Goal: Task Accomplishment & Management: Manage account settings

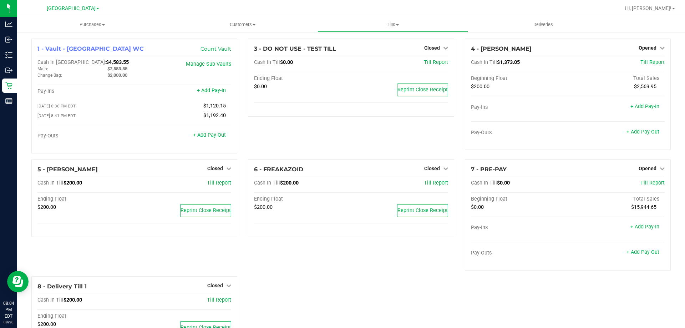
click at [561, 276] on div "7 - PRE-PAY Opened Close Till Cash In Till $0.00 Till Report Beginning Float To…" at bounding box center [568, 217] width 217 height 117
click at [646, 46] on span "Opened" at bounding box center [648, 48] width 18 height 6
click at [646, 63] on link "Close Till" at bounding box center [648, 63] width 19 height 6
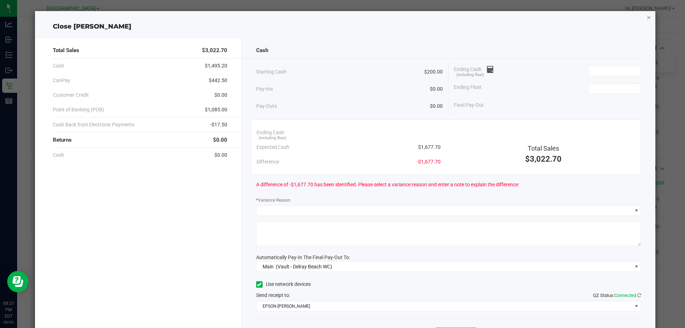
click at [647, 17] on icon "button" at bounding box center [649, 17] width 5 height 9
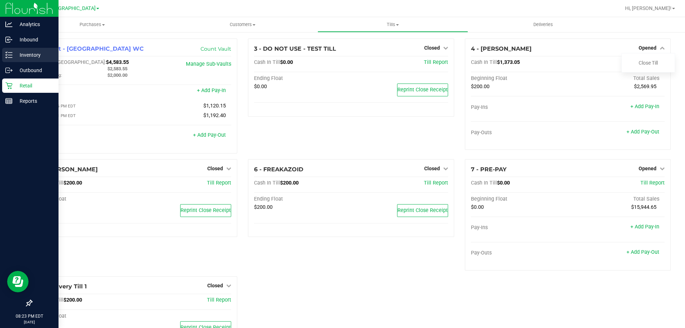
click at [17, 54] on p "Inventory" at bounding box center [33, 55] width 43 height 9
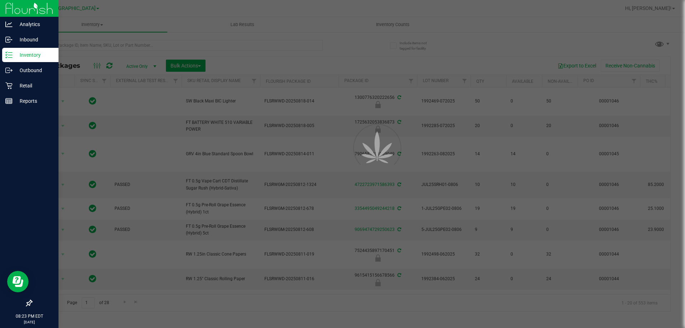
click at [223, 42] on div at bounding box center [342, 164] width 685 height 328
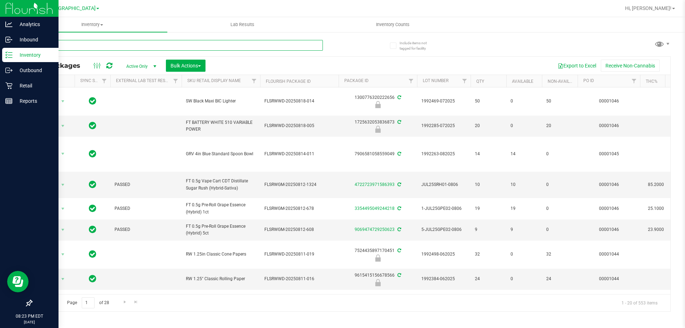
click at [223, 42] on input "text" at bounding box center [177, 45] width 292 height 11
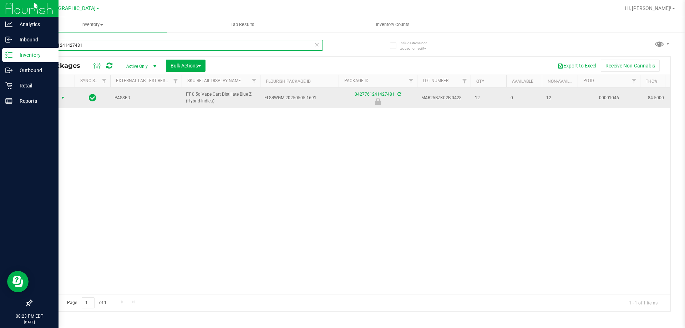
type input "0427761241427481"
click at [60, 95] on span "select" at bounding box center [63, 98] width 9 height 10
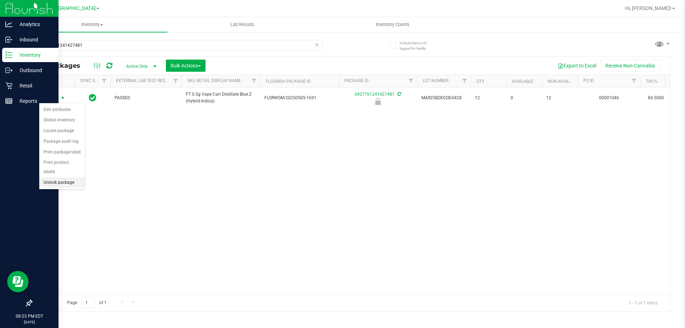
drag, startPoint x: 58, startPoint y: 171, endPoint x: 61, endPoint y: 168, distance: 4.6
click at [58, 177] on li "Unlock package" at bounding box center [62, 182] width 46 height 11
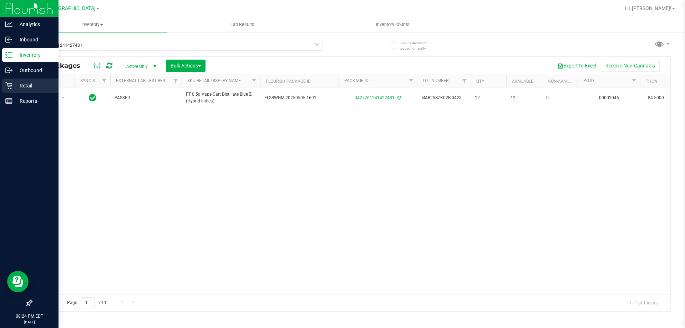
click at [26, 87] on p "Retail" at bounding box center [33, 85] width 43 height 9
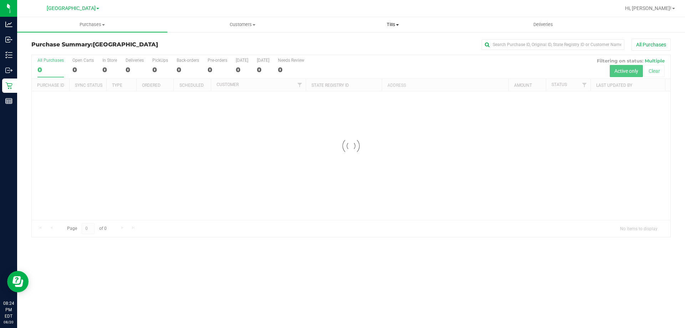
click at [389, 23] on span "Tills" at bounding box center [393, 24] width 150 height 6
click at [357, 40] on span "Manage tills" at bounding box center [342, 43] width 48 height 6
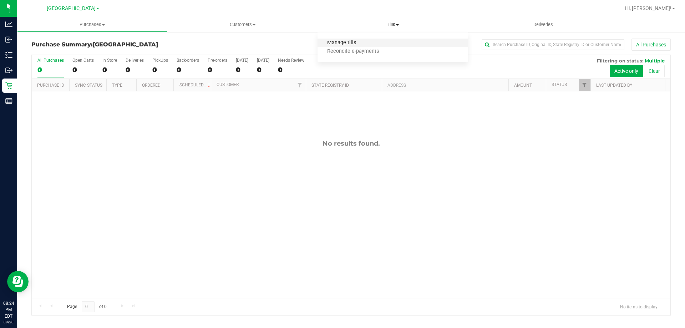
click at [356, 40] on span "Manage tills" at bounding box center [342, 43] width 48 height 6
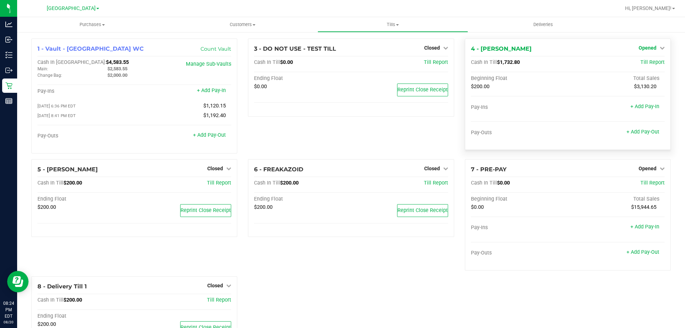
click at [650, 49] on span "Opened" at bounding box center [648, 48] width 18 height 6
click at [648, 65] on link "Close Till" at bounding box center [648, 63] width 19 height 6
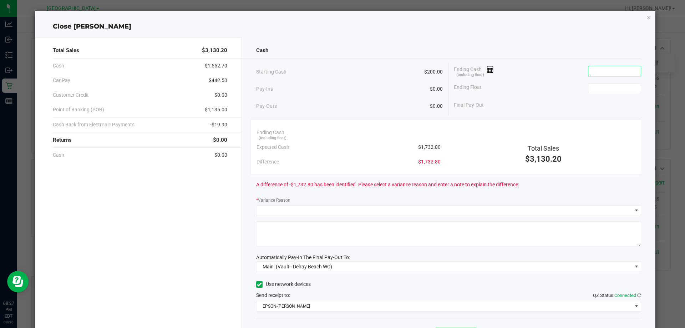
click at [614, 68] on input at bounding box center [615, 71] width 52 height 10
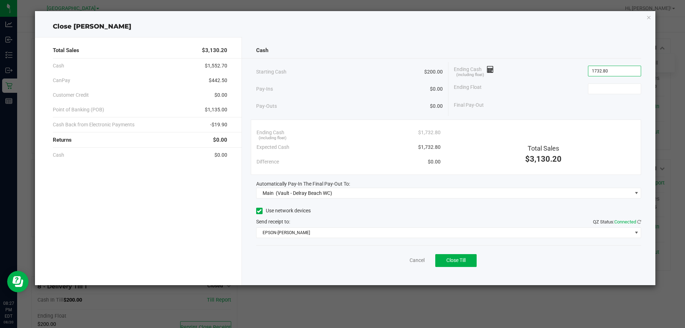
type input "$1,732.80"
type input "$200.00"
click at [463, 260] on span "Close Till" at bounding box center [455, 260] width 19 height 6
click at [400, 262] on link "Dismiss" at bounding box center [401, 260] width 17 height 7
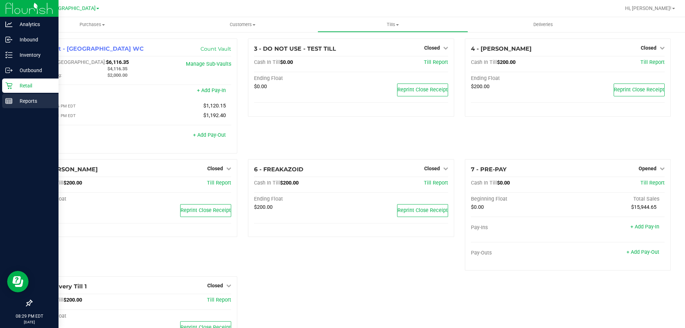
click at [17, 96] on div "Reports" at bounding box center [30, 101] width 56 height 14
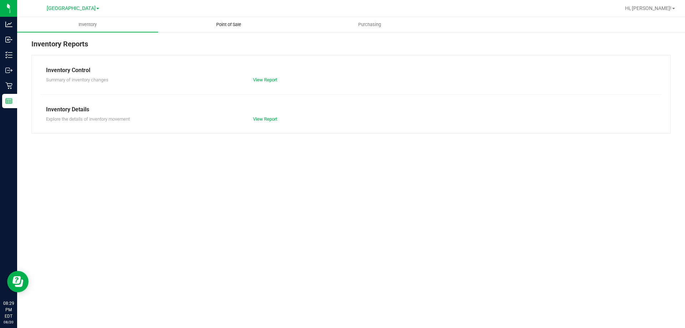
click at [218, 19] on uib-tab-heading "Point of Sale" at bounding box center [228, 24] width 140 height 14
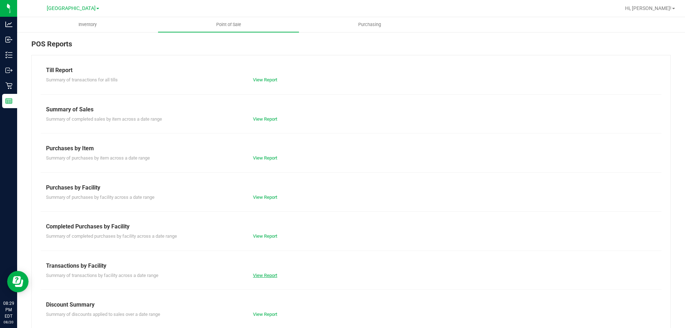
click at [267, 273] on link "View Report" at bounding box center [265, 275] width 24 height 5
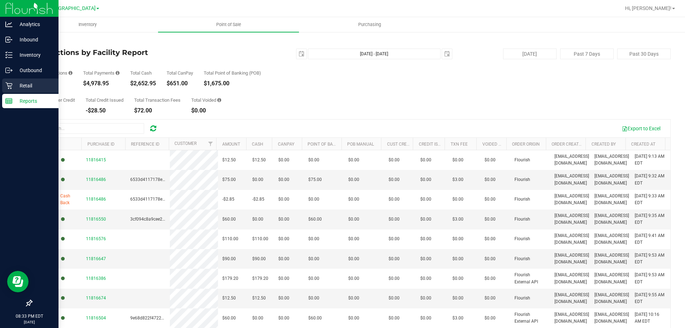
click at [31, 84] on p "Retail" at bounding box center [33, 85] width 43 height 9
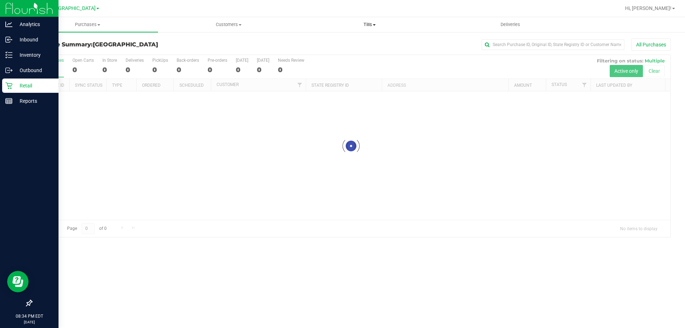
click at [365, 25] on span "Tills" at bounding box center [369, 24] width 140 height 6
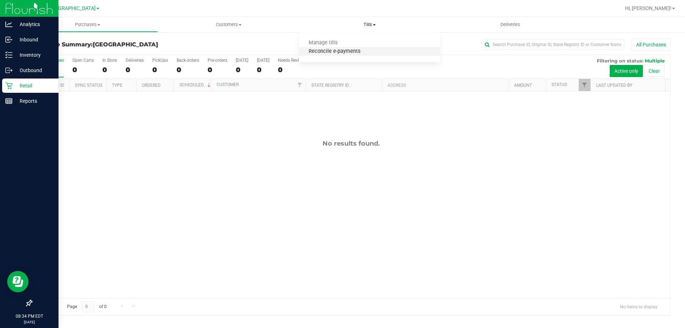
click at [342, 49] on span "Reconcile e-payments" at bounding box center [334, 52] width 71 height 6
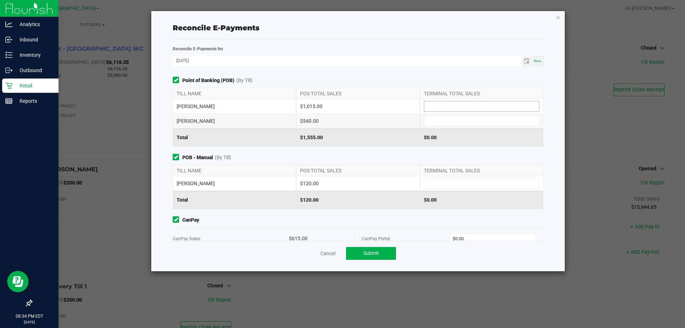
click at [434, 104] on input at bounding box center [481, 106] width 115 height 10
type input "$1,015.00"
click at [444, 118] on input at bounding box center [481, 121] width 115 height 10
type input "$540.00"
click at [452, 185] on input at bounding box center [481, 183] width 115 height 10
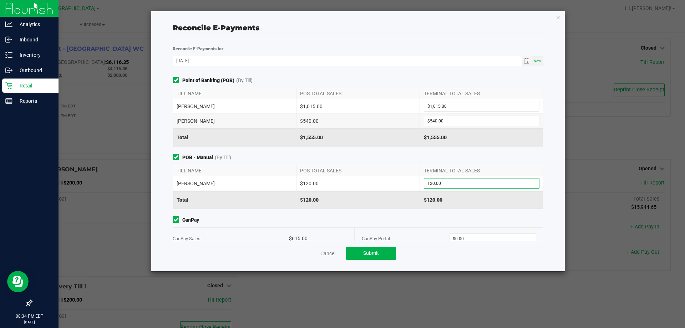
type input "$120.00"
drag, startPoint x: 392, startPoint y: 172, endPoint x: 392, endPoint y: 160, distance: 12.1
click at [392, 171] on div "POS TOTAL SALES" at bounding box center [357, 170] width 123 height 11
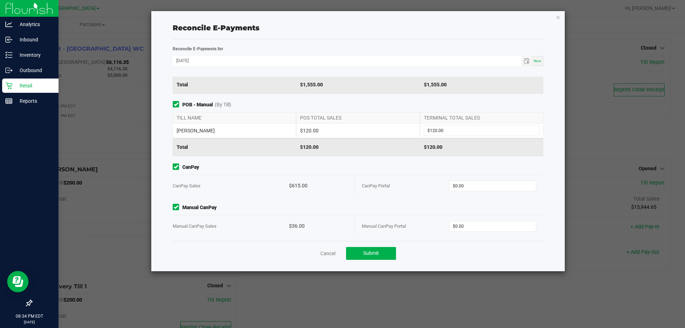
scroll to position [55, 0]
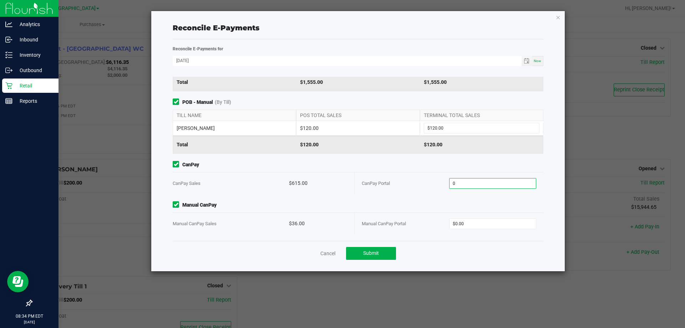
click at [469, 183] on input "0" at bounding box center [493, 183] width 87 height 10
type input "$615.00"
click at [462, 220] on input "0" at bounding box center [493, 224] width 87 height 10
type input "$36.00"
click at [370, 250] on span "Submit" at bounding box center [371, 253] width 16 height 6
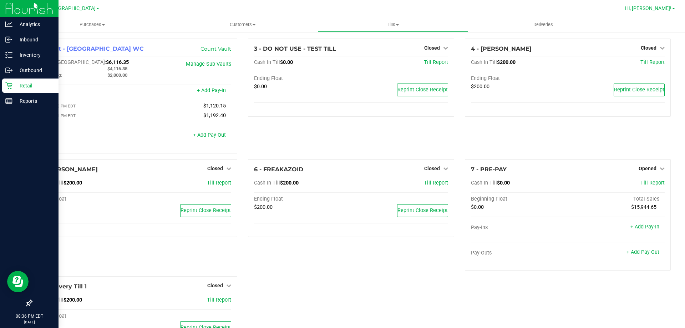
click at [670, 10] on span "Hi, [PERSON_NAME]!" at bounding box center [648, 8] width 46 height 6
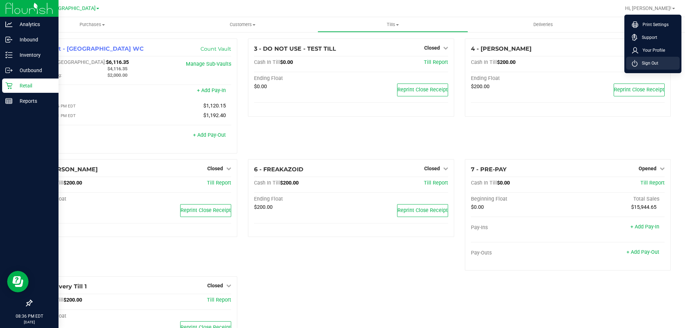
click at [651, 64] on span "Sign Out" at bounding box center [648, 63] width 21 height 7
